Goal: Navigation & Orientation: Find specific page/section

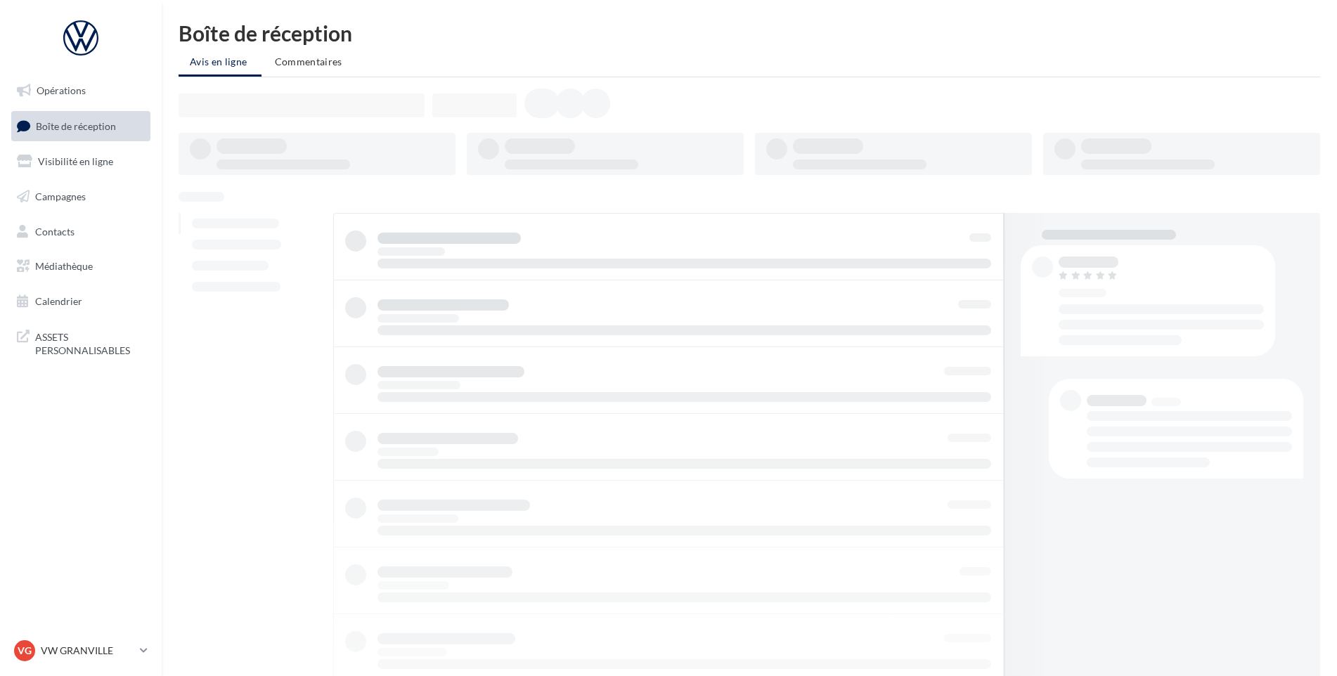
drag, startPoint x: 0, startPoint y: 0, endPoint x: 78, endPoint y: 135, distance: 156.0
click at [78, 135] on link "Boîte de réception" at bounding box center [80, 126] width 145 height 30
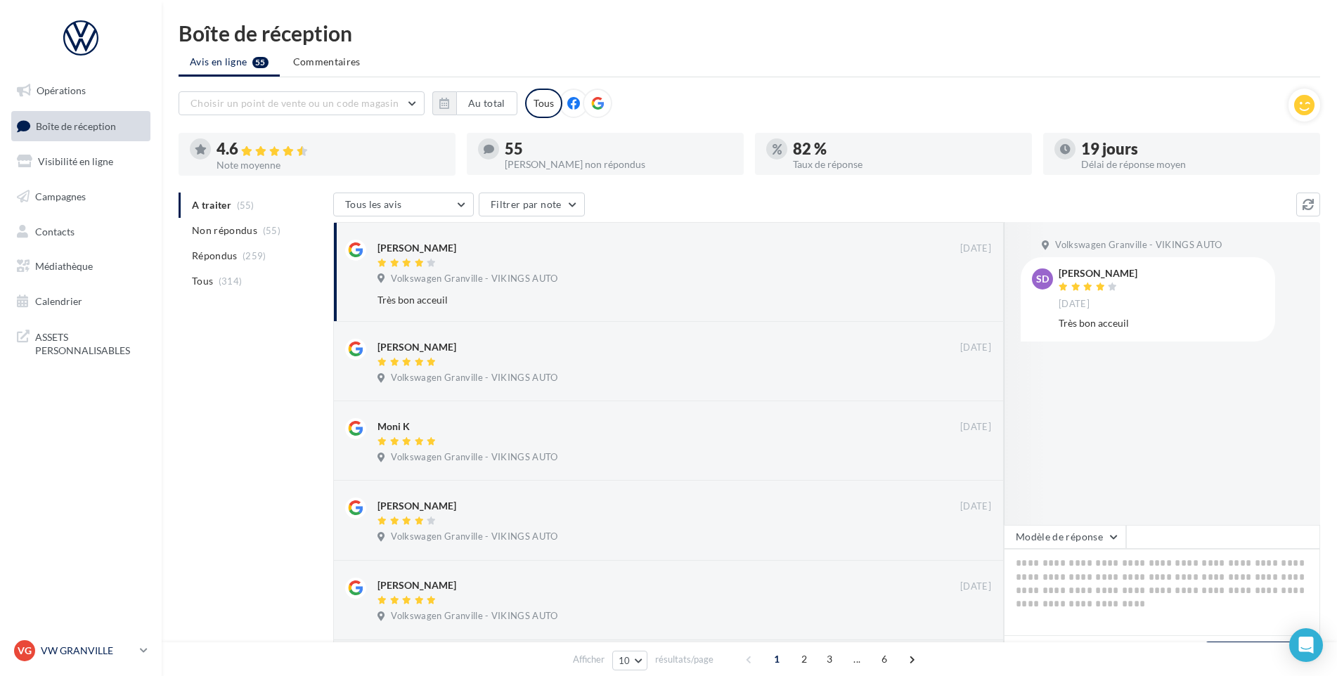
click at [82, 646] on p "VW GRANVILLE" at bounding box center [88, 651] width 94 height 14
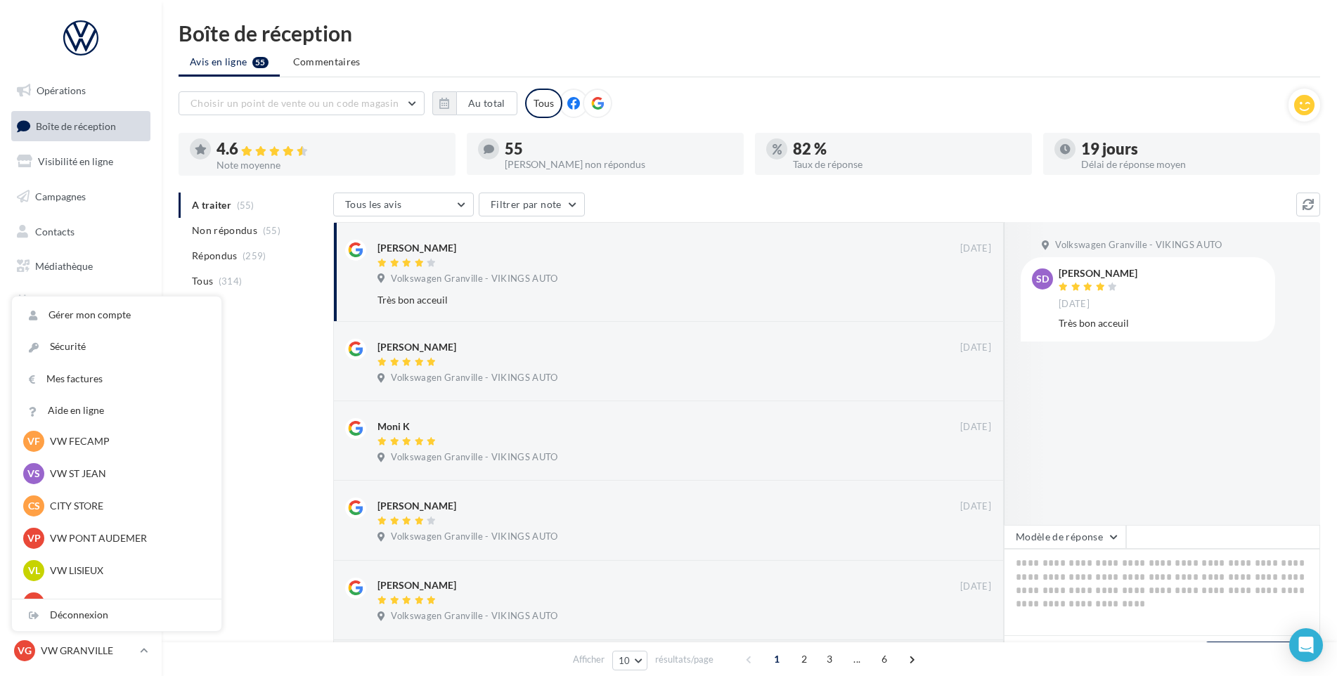
scroll to position [352, 0]
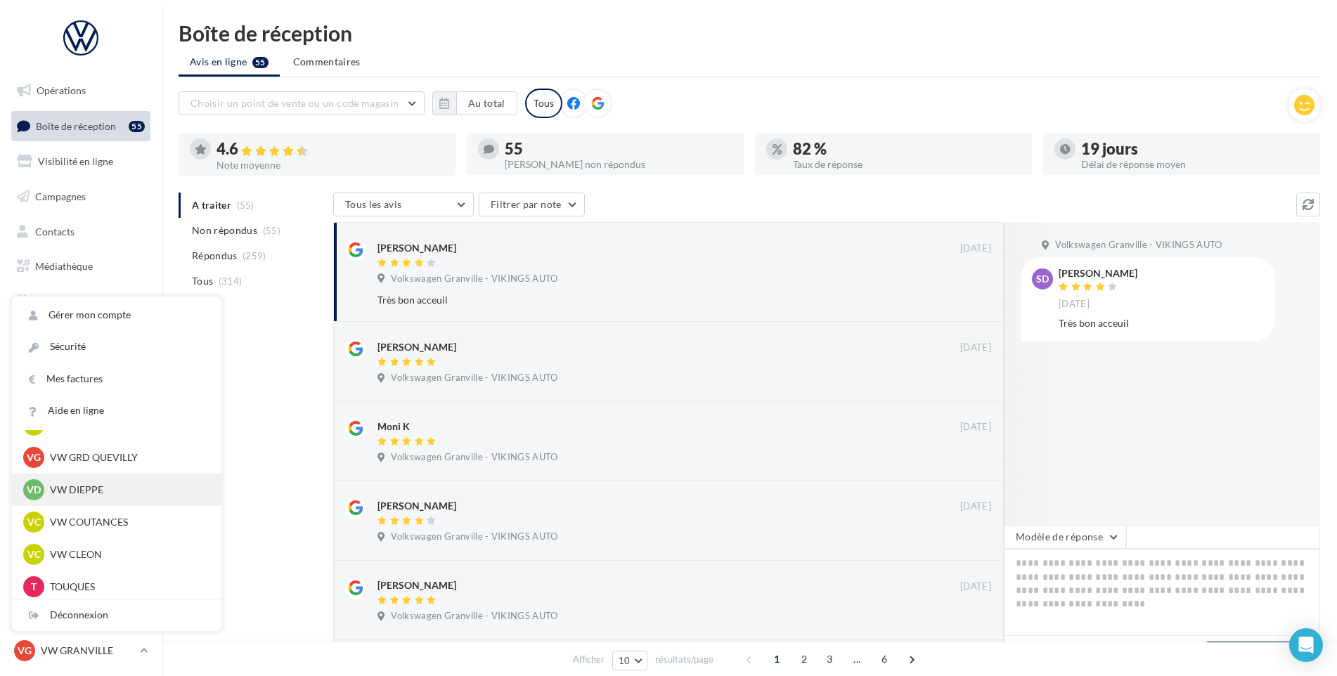
click at [110, 491] on p "VW DIEPPE" at bounding box center [127, 490] width 155 height 14
